Goal: Information Seeking & Learning: Learn about a topic

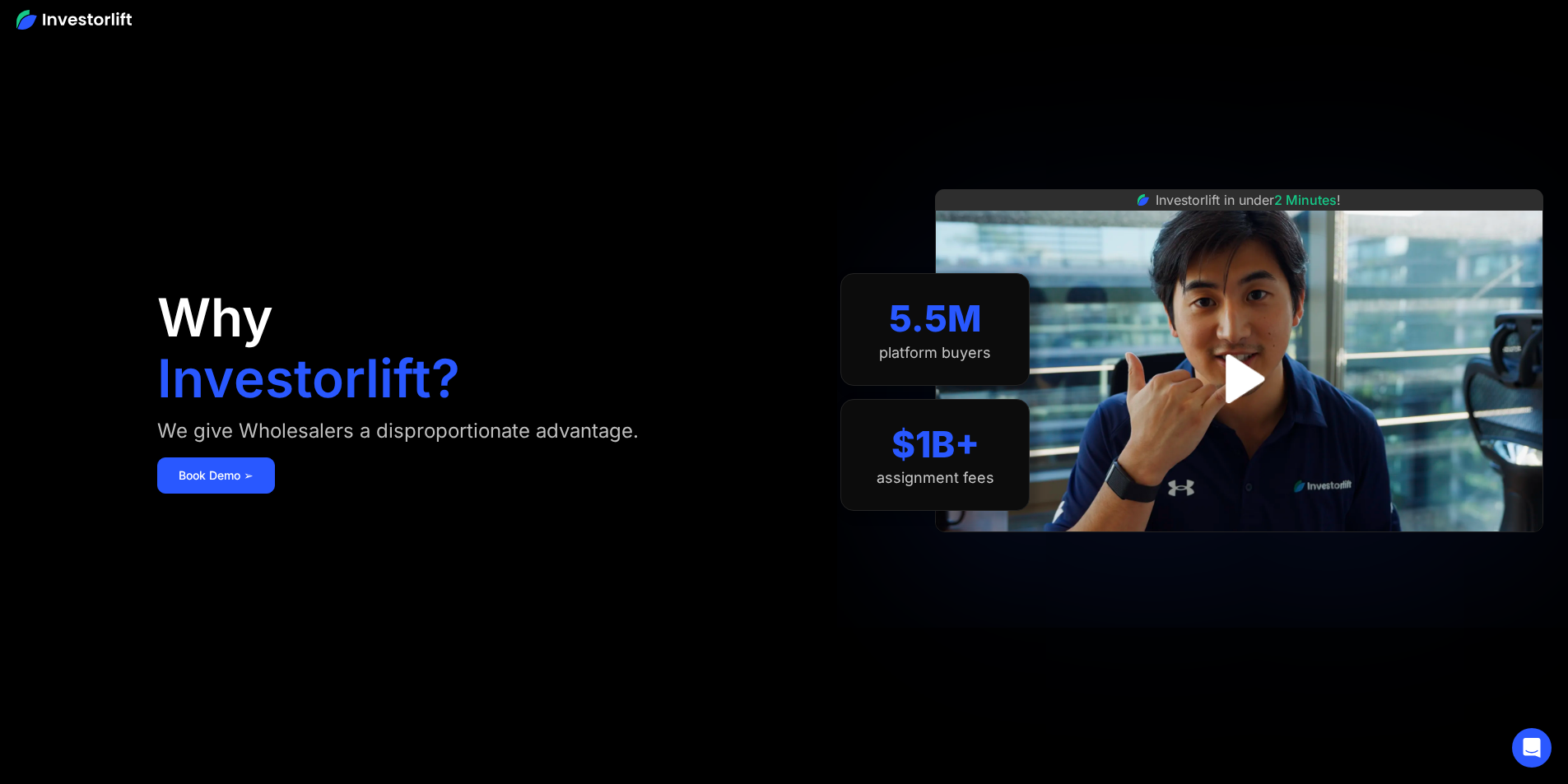
click at [110, 18] on img at bounding box center [74, 20] width 115 height 20
click at [57, 22] on img at bounding box center [74, 20] width 115 height 20
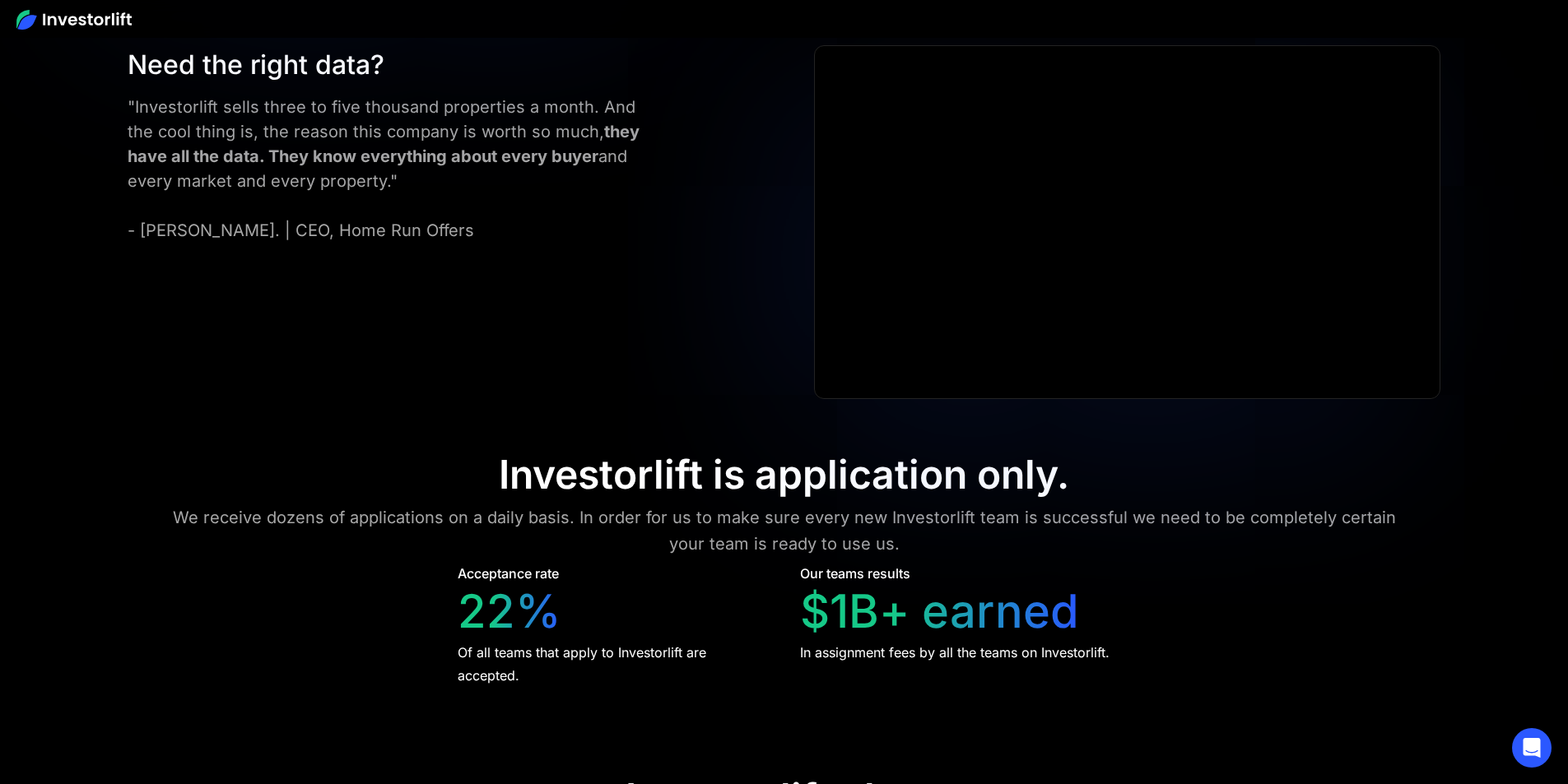
scroll to position [6748, 0]
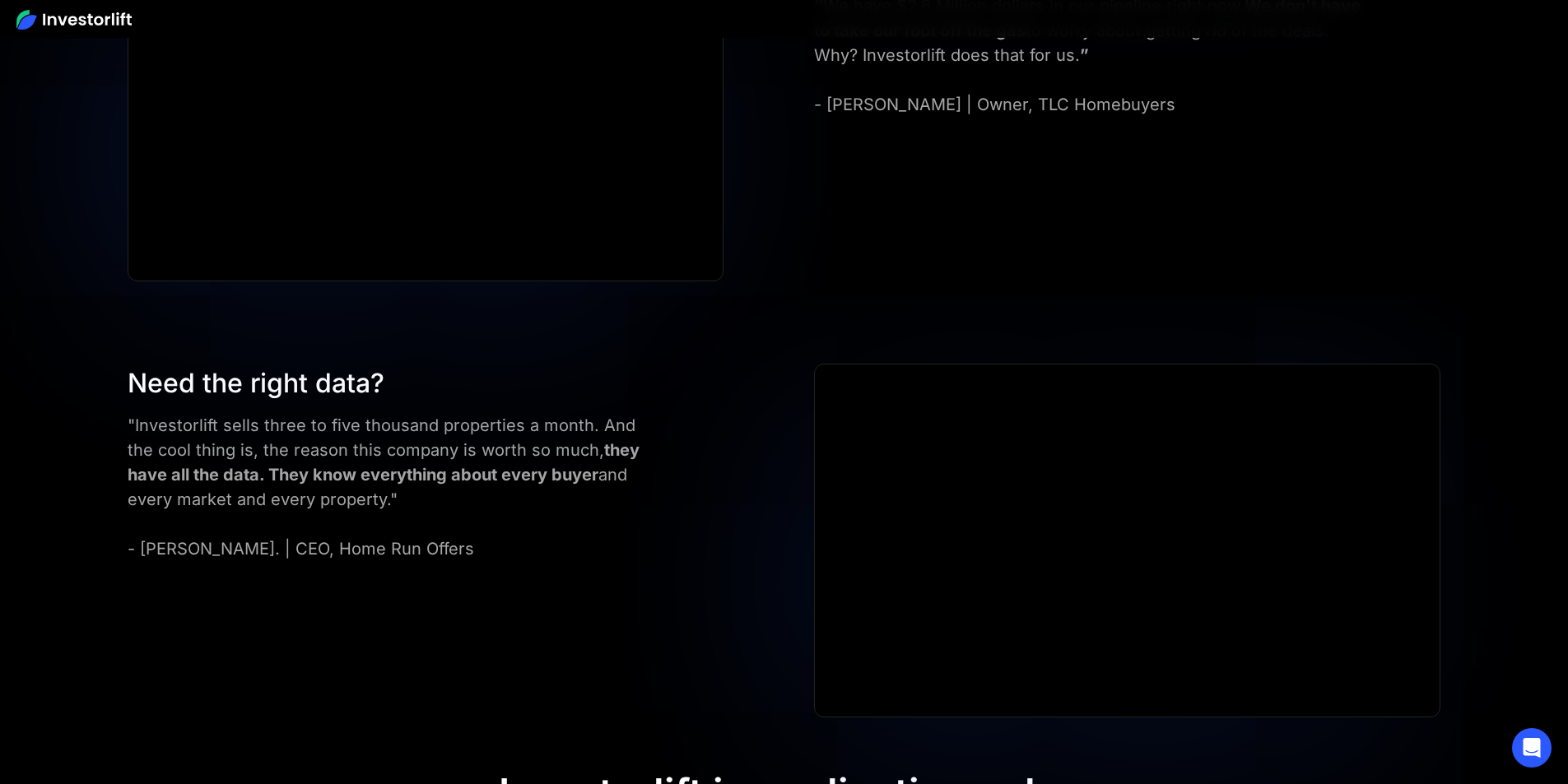
scroll to position [6211, 0]
